Goal: Task Accomplishment & Management: Use online tool/utility

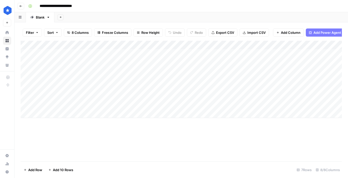
click at [205, 97] on div "Add Column" at bounding box center [181, 79] width 321 height 77
click at [237, 97] on div "Add Column" at bounding box center [181, 79] width 321 height 77
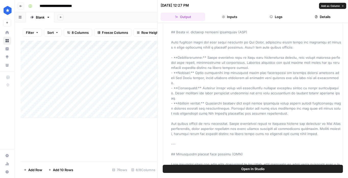
scroll to position [918, 0]
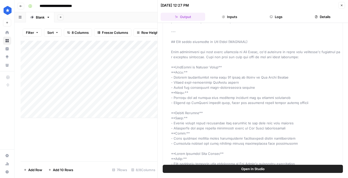
click at [341, 5] on icon "button" at bounding box center [341, 5] width 3 height 3
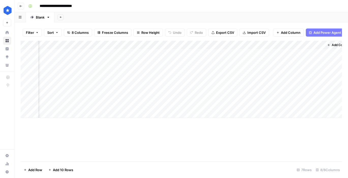
scroll to position [0, 163]
click at [253, 101] on div "Add Column" at bounding box center [181, 79] width 321 height 77
click at [254, 97] on div "Add Column" at bounding box center [181, 79] width 321 height 77
click at [261, 95] on div "Add Column" at bounding box center [181, 79] width 321 height 77
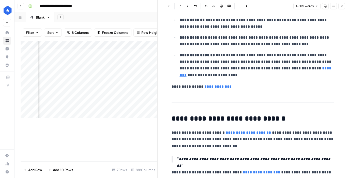
scroll to position [4084, 0]
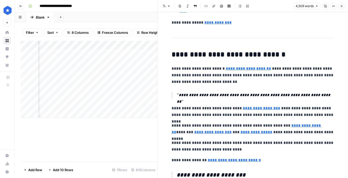
click at [342, 7] on icon "button" at bounding box center [341, 6] width 3 height 3
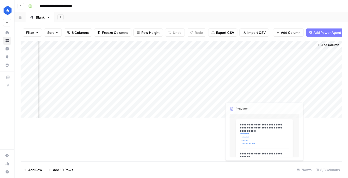
scroll to position [0, 163]
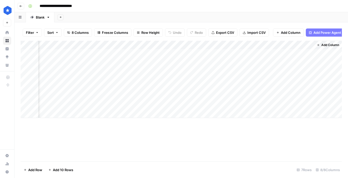
click at [245, 97] on div "Add Column" at bounding box center [181, 79] width 321 height 77
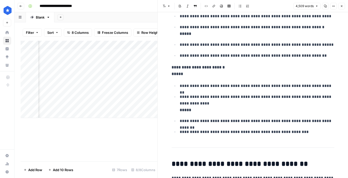
scroll to position [1604, 0]
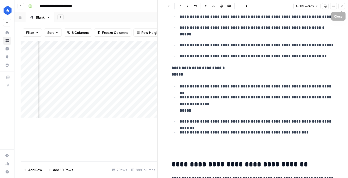
click at [341, 6] on icon "button" at bounding box center [341, 6] width 3 height 3
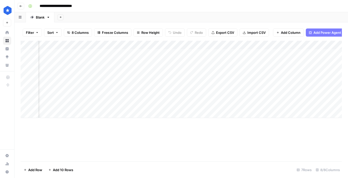
scroll to position [0, 25]
click at [179, 95] on div "Add Column" at bounding box center [181, 79] width 321 height 77
click at [211, 95] on div "Add Column" at bounding box center [181, 79] width 321 height 77
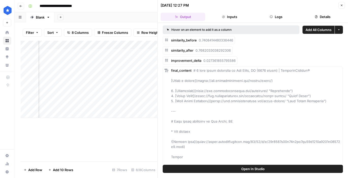
click at [344, 4] on button "Close" at bounding box center [341, 5] width 7 height 7
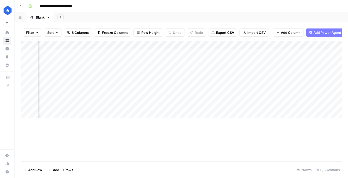
scroll to position [0, 74]
click at [128, 95] on div "Add Column" at bounding box center [181, 79] width 321 height 77
click at [161, 96] on div "Add Column" at bounding box center [181, 79] width 321 height 77
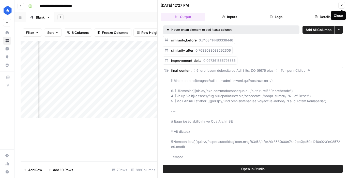
click at [341, 5] on icon "button" at bounding box center [342, 6] width 2 height 2
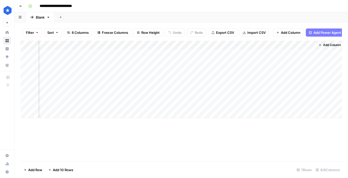
scroll to position [0, 162]
click at [263, 97] on div "Add Column" at bounding box center [181, 79] width 321 height 77
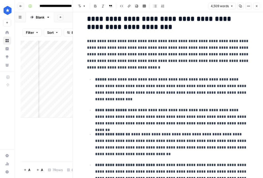
scroll to position [705, 0]
